Goal: Information Seeking & Learning: Compare options

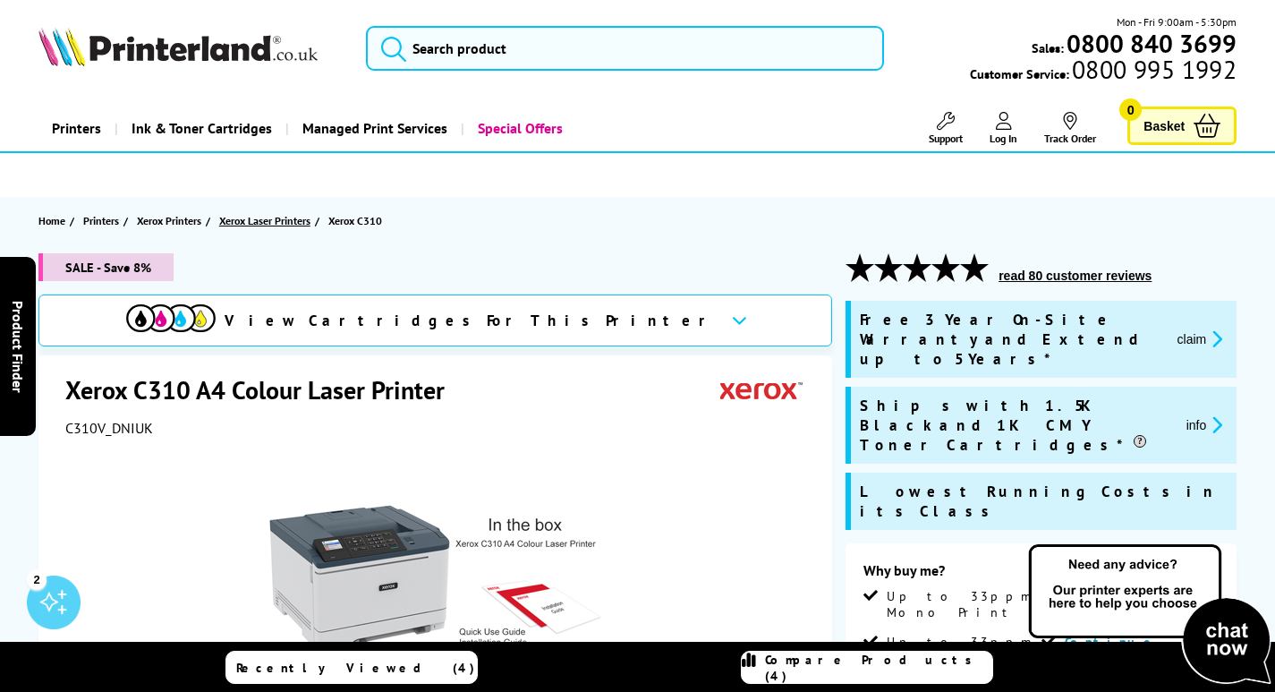
click at [294, 217] on span "Xerox Laser Printers" at bounding box center [264, 220] width 91 height 19
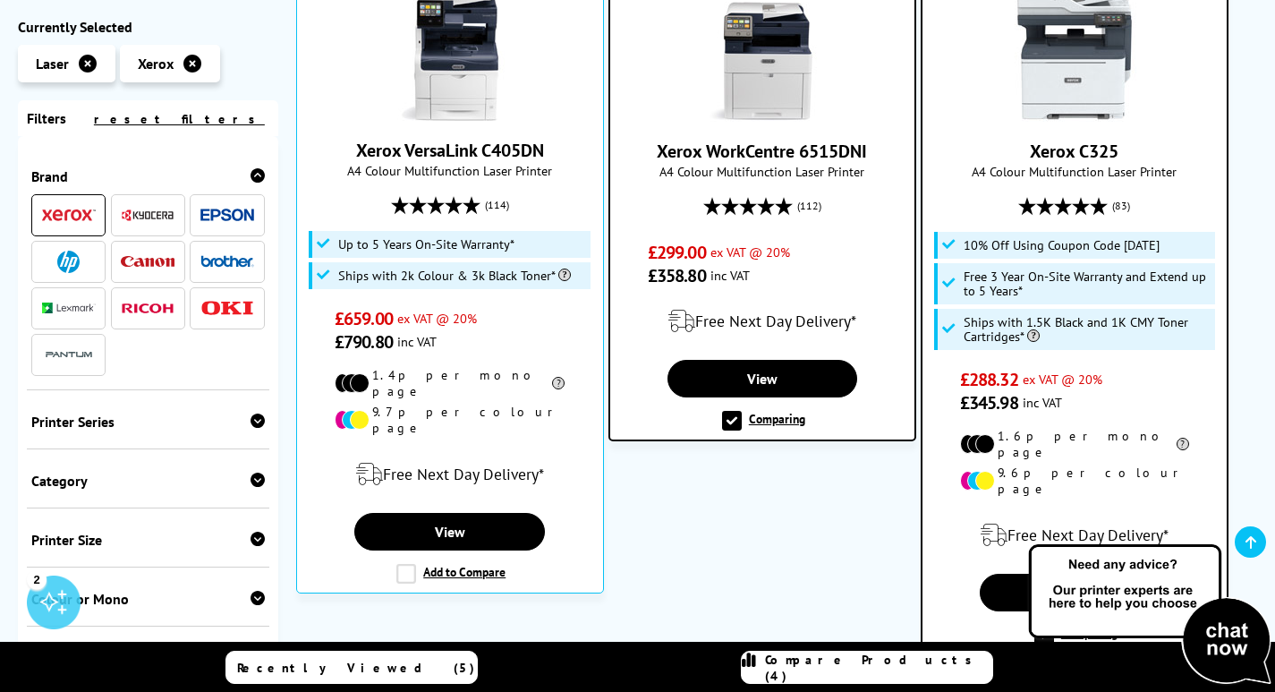
scroll to position [447, 0]
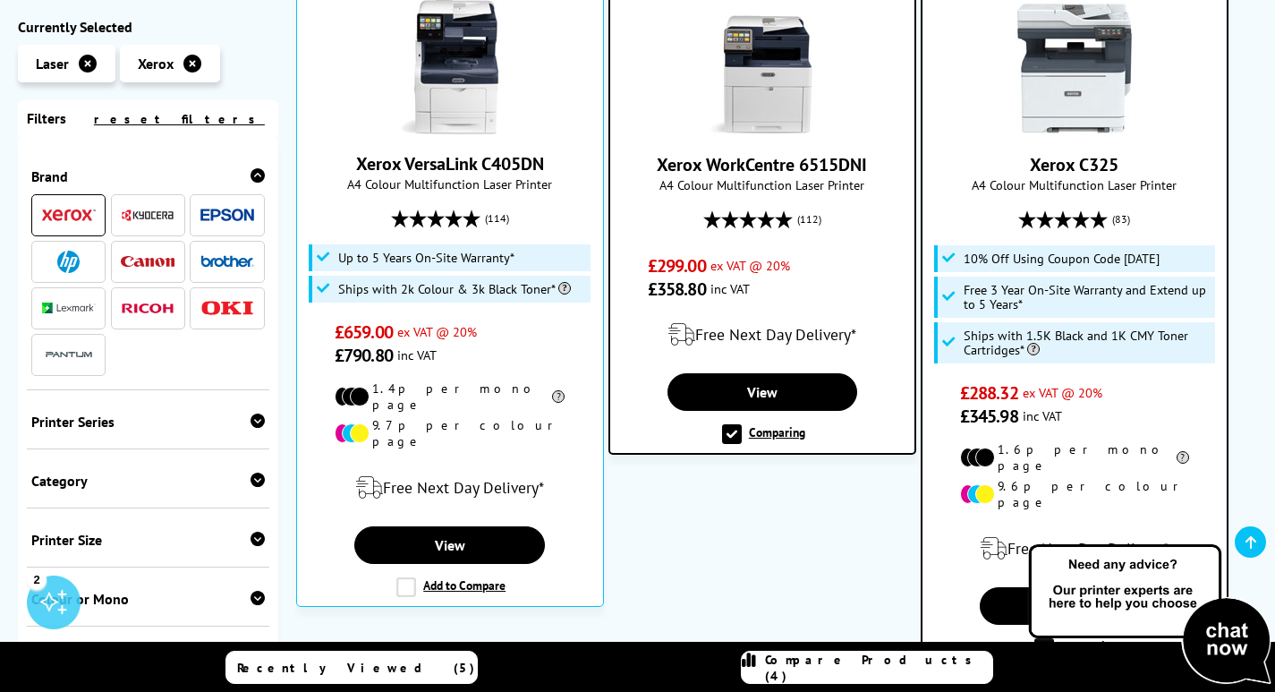
click at [1084, 161] on link "Xerox C325" at bounding box center [1074, 164] width 89 height 23
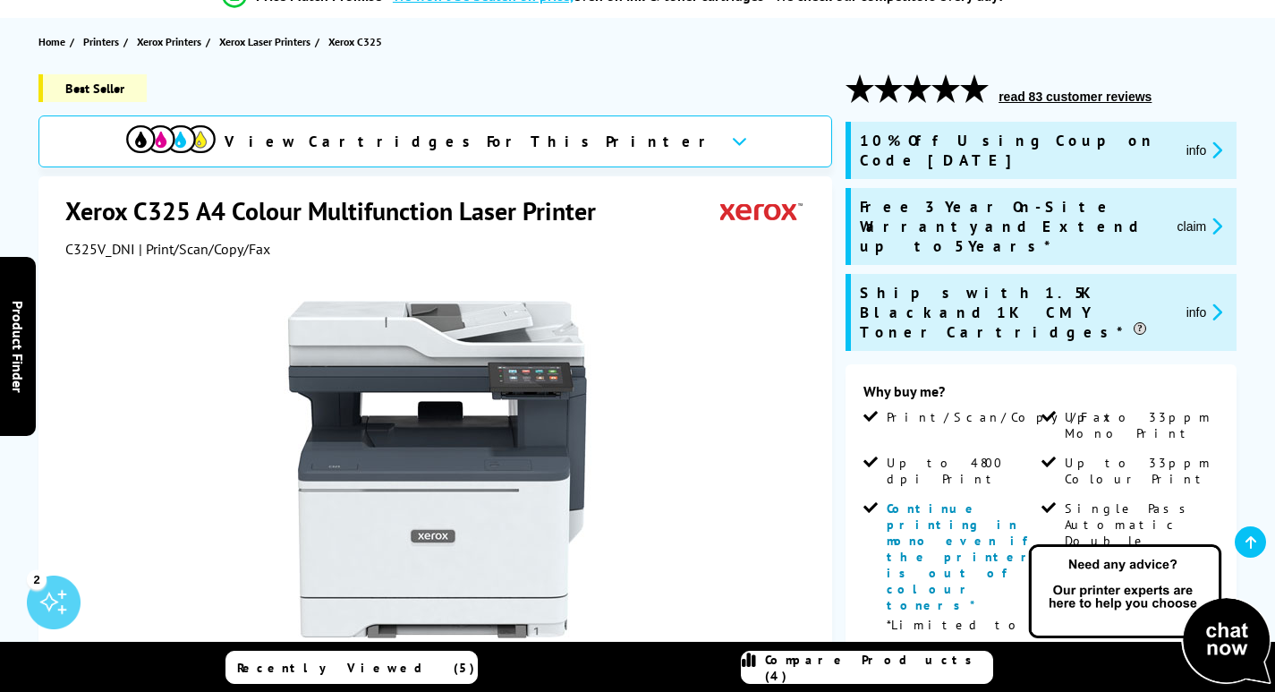
scroll to position [179, 0]
drag, startPoint x: 85, startPoint y: 213, endPoint x: 198, endPoint y: 230, distance: 114.0
click at [192, 223] on h1 "Xerox C325 A4 Colour Multifunction Laser Printer" at bounding box center [339, 210] width 548 height 33
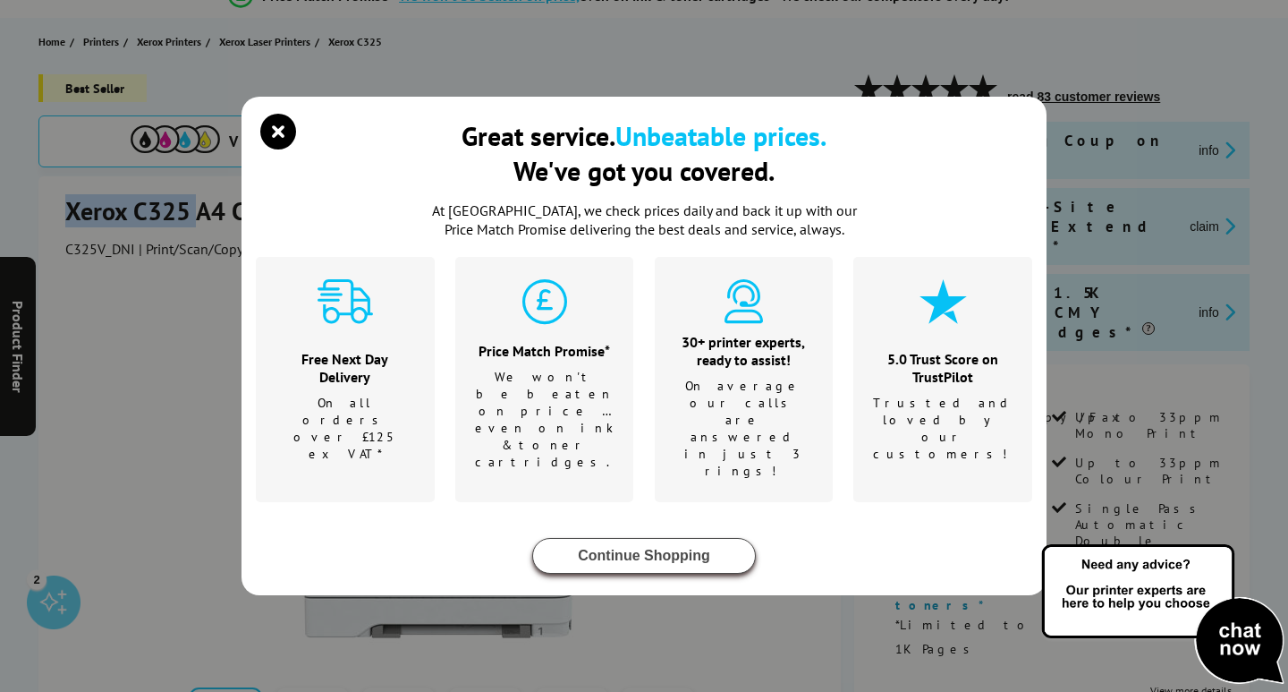
click at [595, 538] on button "Continue Shopping" at bounding box center [644, 556] width 224 height 36
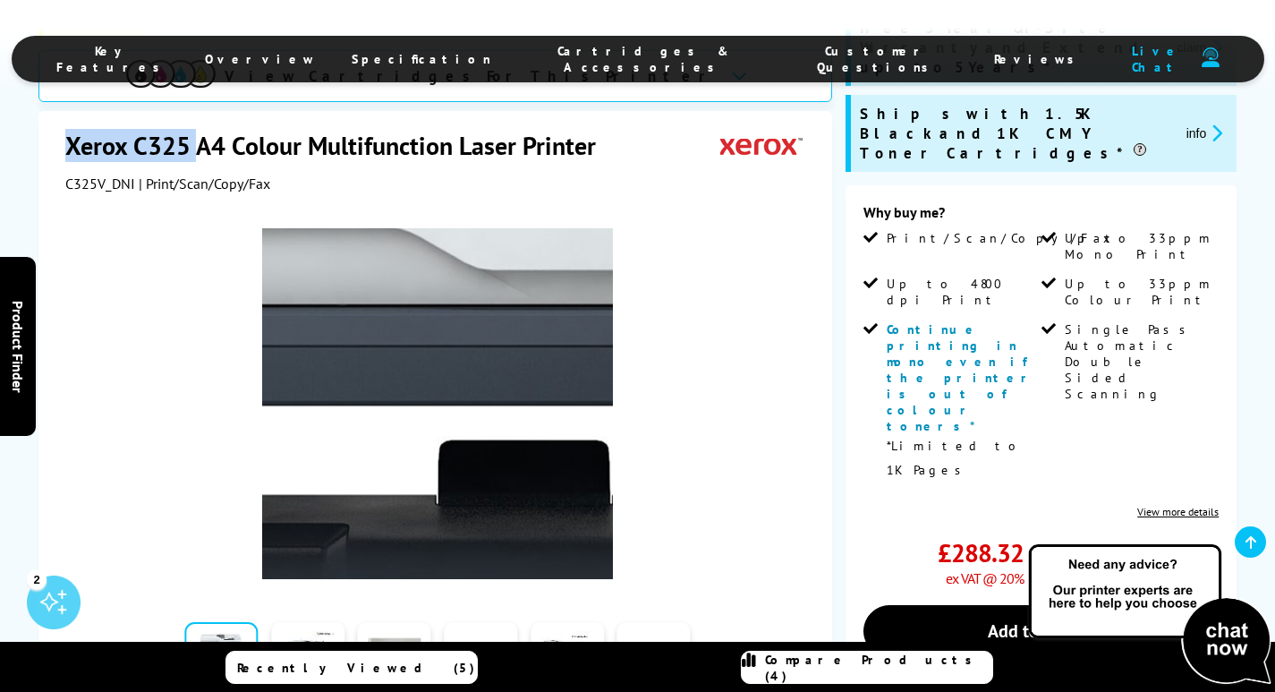
scroll to position [268, 0]
